Goal: Information Seeking & Learning: Learn about a topic

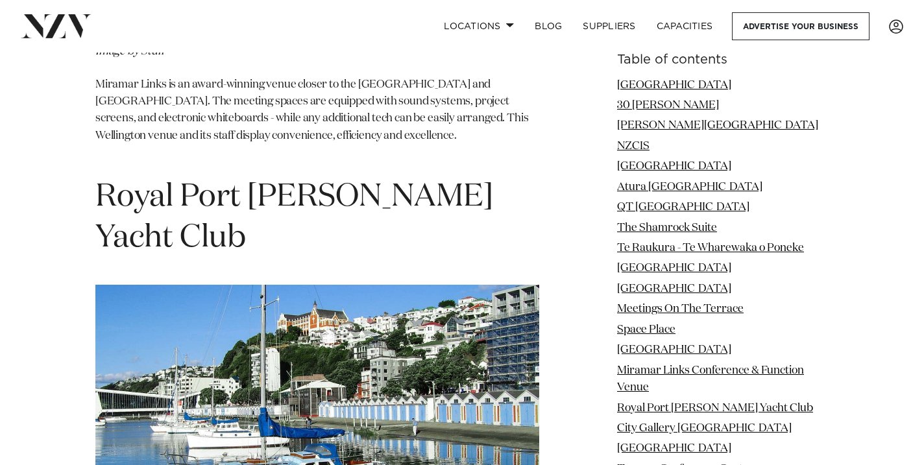
scroll to position [9019, 0]
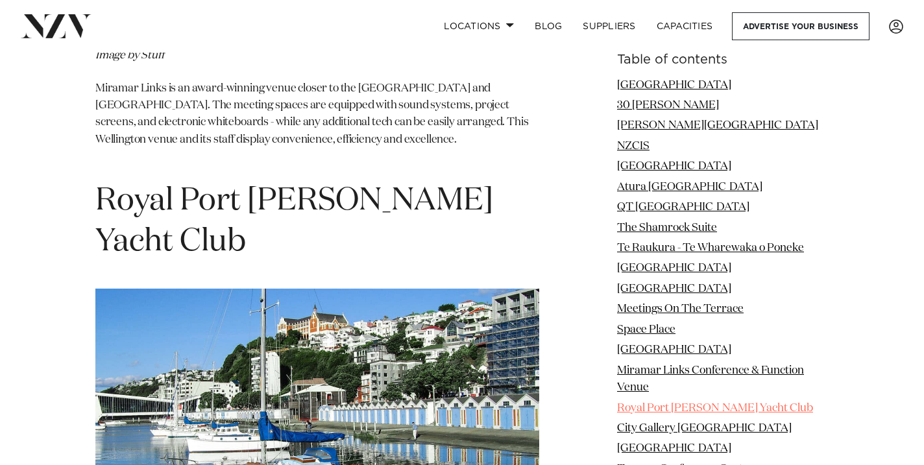
click at [709, 409] on link "Royal Port [PERSON_NAME] Yacht Club" at bounding box center [715, 407] width 196 height 11
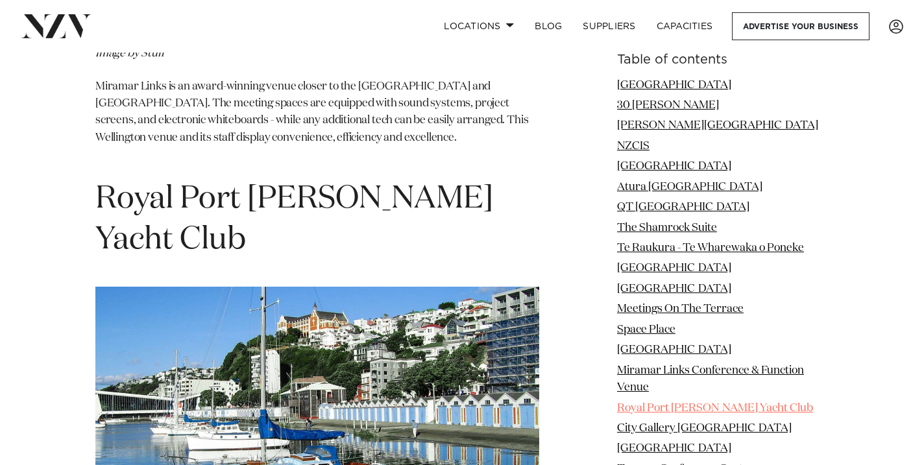
click at [723, 409] on link "Royal Port [PERSON_NAME] Yacht Club" at bounding box center [715, 407] width 196 height 11
click at [659, 405] on link "Royal Port [PERSON_NAME] Yacht Club" at bounding box center [715, 407] width 196 height 11
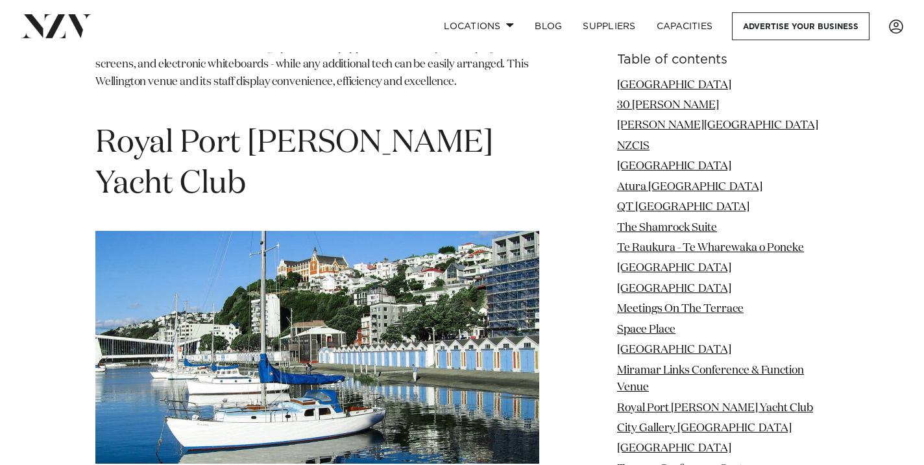
scroll to position [9037, 0]
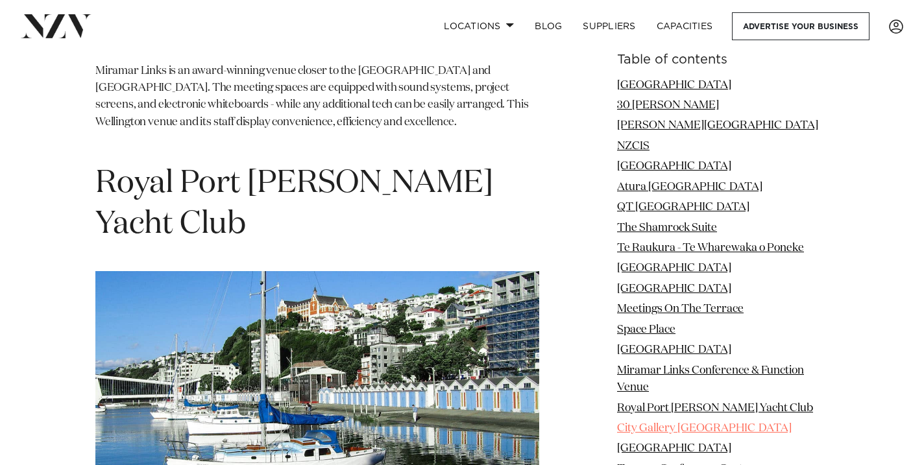
click at [649, 427] on link "City Gallery [GEOGRAPHIC_DATA]" at bounding box center [704, 427] width 175 height 11
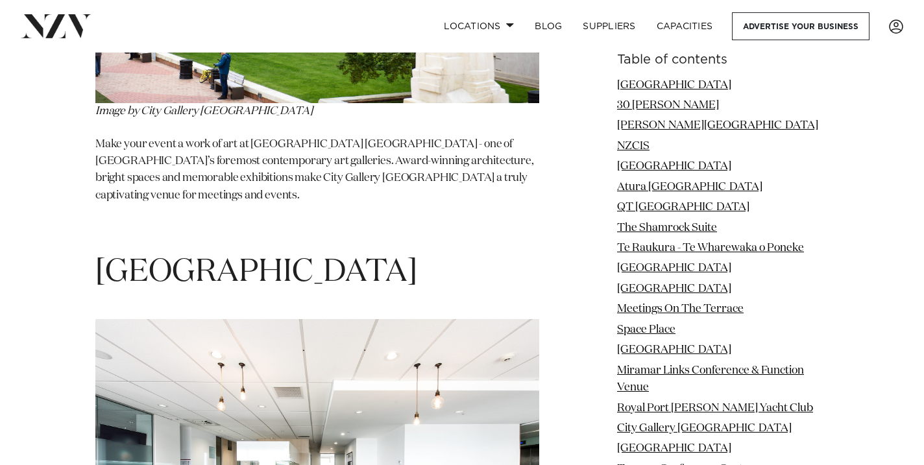
scroll to position [9976, 0]
drag, startPoint x: 103, startPoint y: 85, endPoint x: 423, endPoint y: 96, distance: 320.0
click at [423, 252] on h1 "[GEOGRAPHIC_DATA]" at bounding box center [317, 272] width 444 height 41
copy h1 "[GEOGRAPHIC_DATA]"
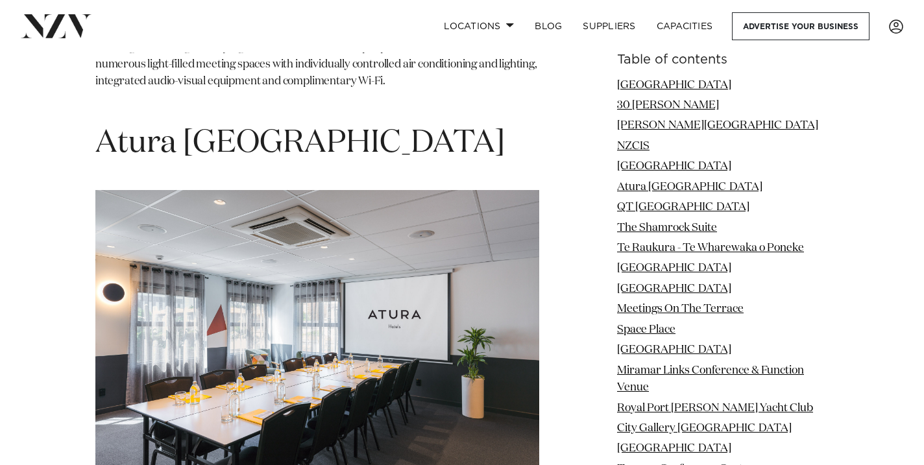
scroll to position [4017, 0]
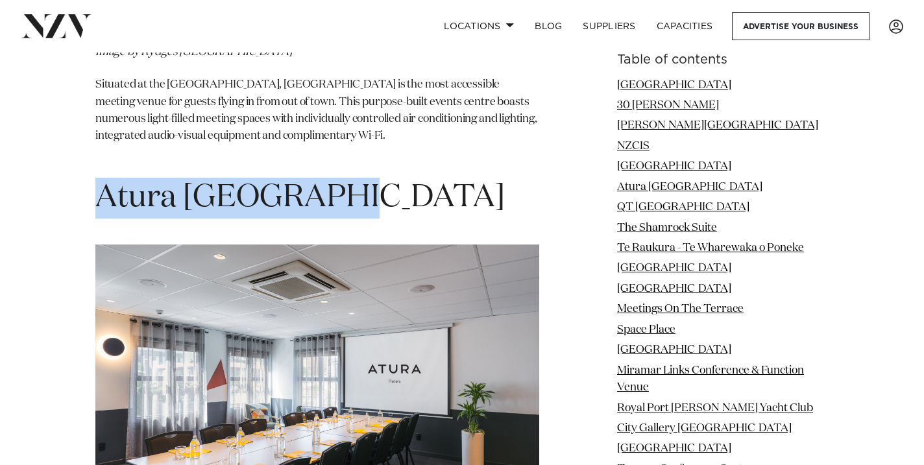
drag, startPoint x: 102, startPoint y: 121, endPoint x: 343, endPoint y: 123, distance: 240.7
click at [343, 178] on h1 "Atura [GEOGRAPHIC_DATA]" at bounding box center [317, 198] width 444 height 41
copy h1 "Atura [GEOGRAPHIC_DATA]"
